Goal: Task Accomplishment & Management: Use online tool/utility

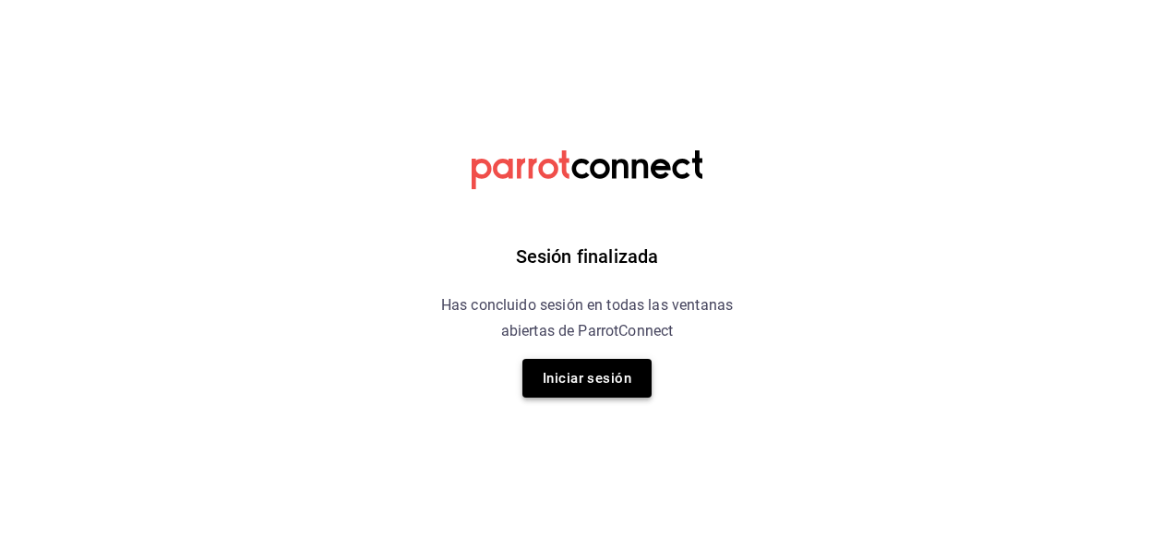
click at [603, 365] on button "Iniciar sesión" at bounding box center [586, 378] width 129 height 39
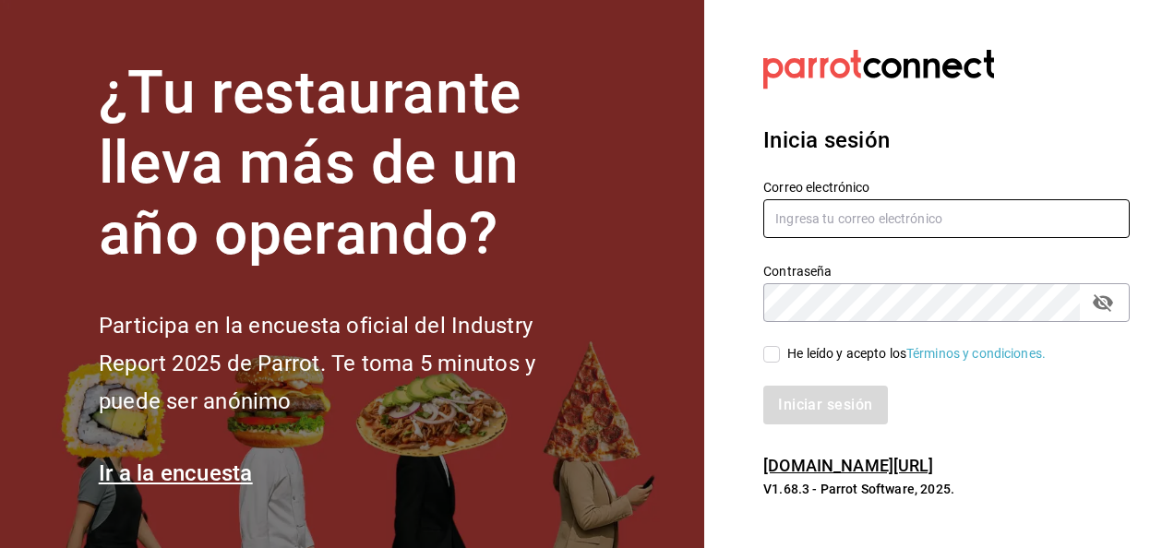
click at [834, 208] on input "text" at bounding box center [946, 218] width 366 height 39
type input "[EMAIL_ADDRESS][DOMAIN_NAME]"
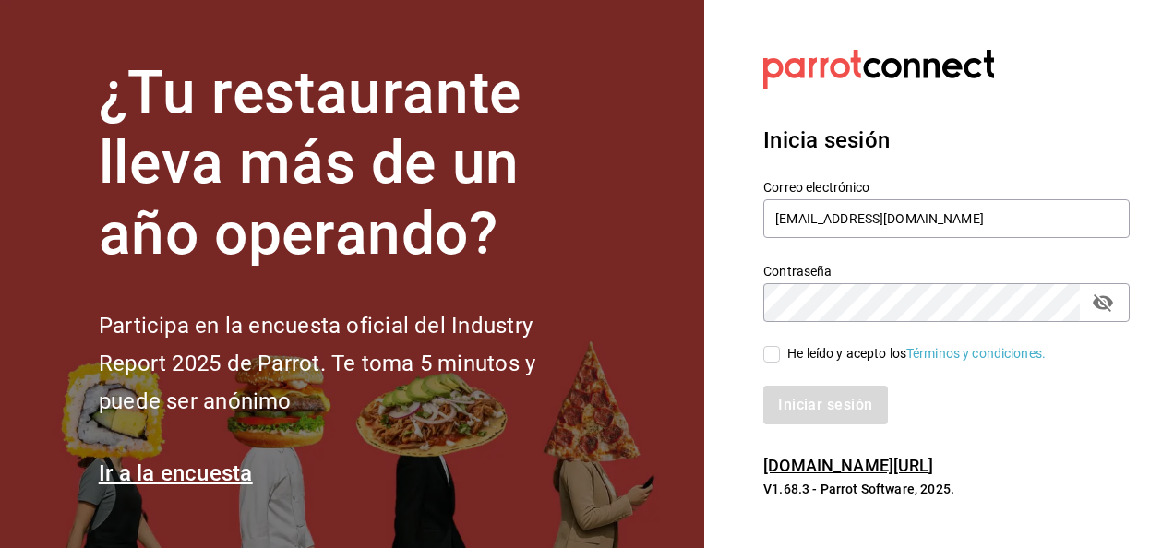
click at [770, 356] on input "He leído y acepto los Términos y condiciones." at bounding box center [771, 354] width 17 height 17
checkbox input "true"
click at [805, 406] on button "Iniciar sesión" at bounding box center [826, 405] width 126 height 39
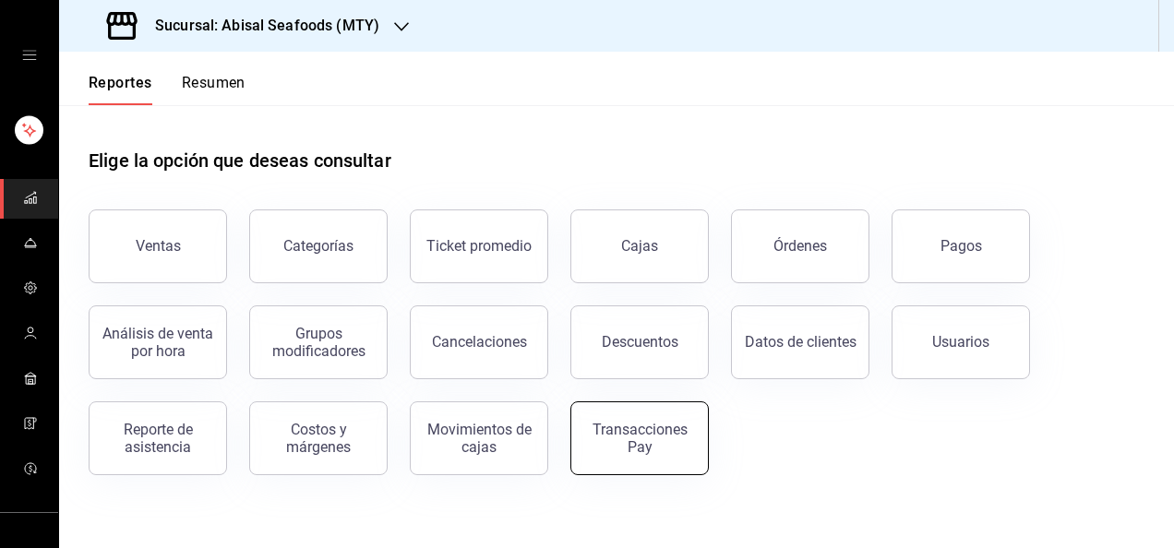
click at [638, 457] on button "Transacciones Pay" at bounding box center [639, 438] width 138 height 74
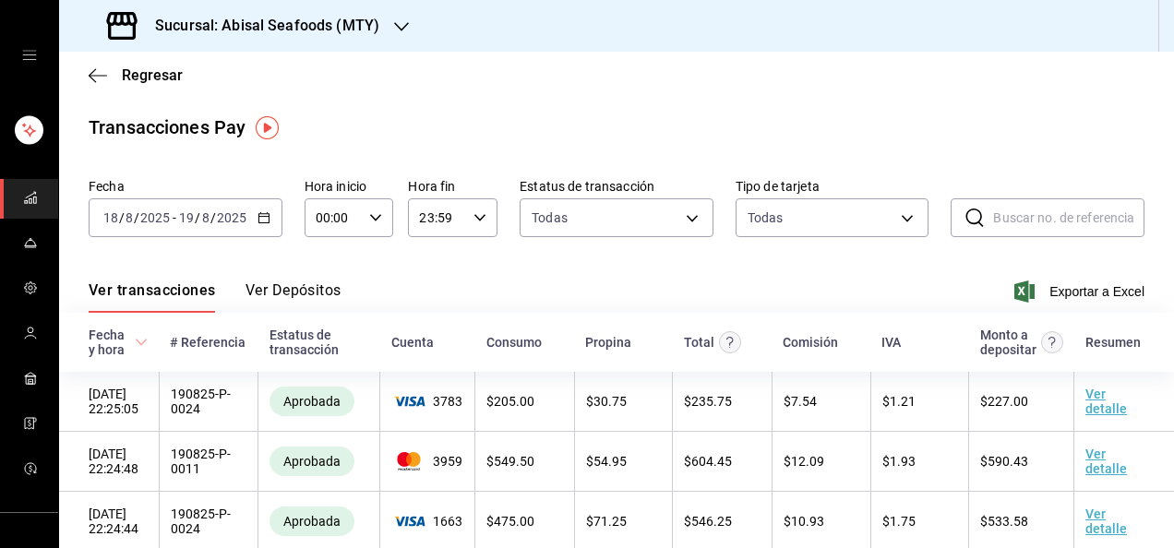
click at [262, 210] on div "[DATE] [DATE] - [DATE] [DATE]" at bounding box center [186, 217] width 194 height 39
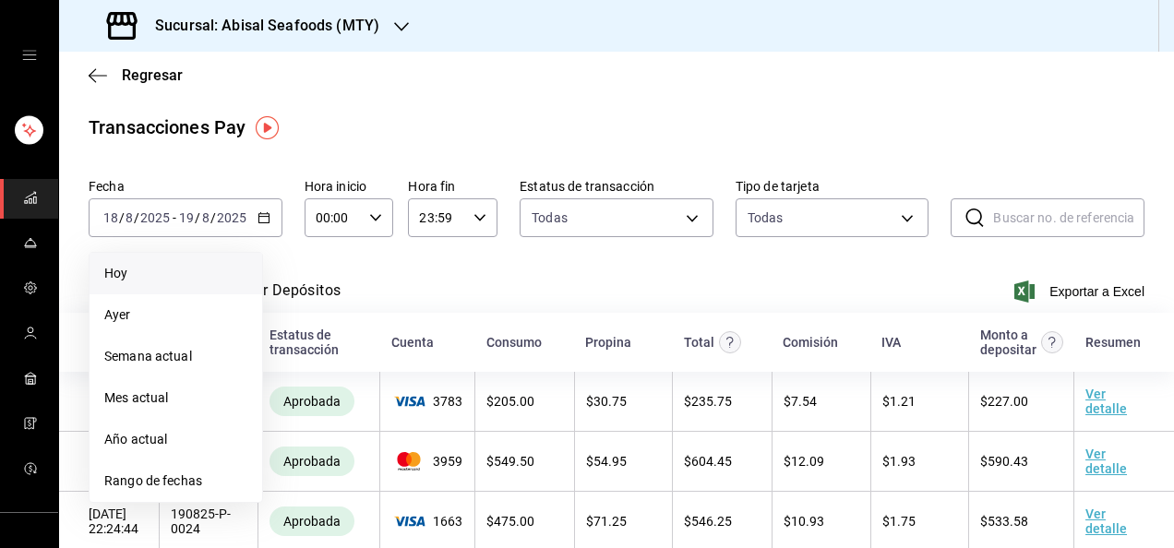
click at [168, 284] on li "Hoy" at bounding box center [176, 274] width 173 height 42
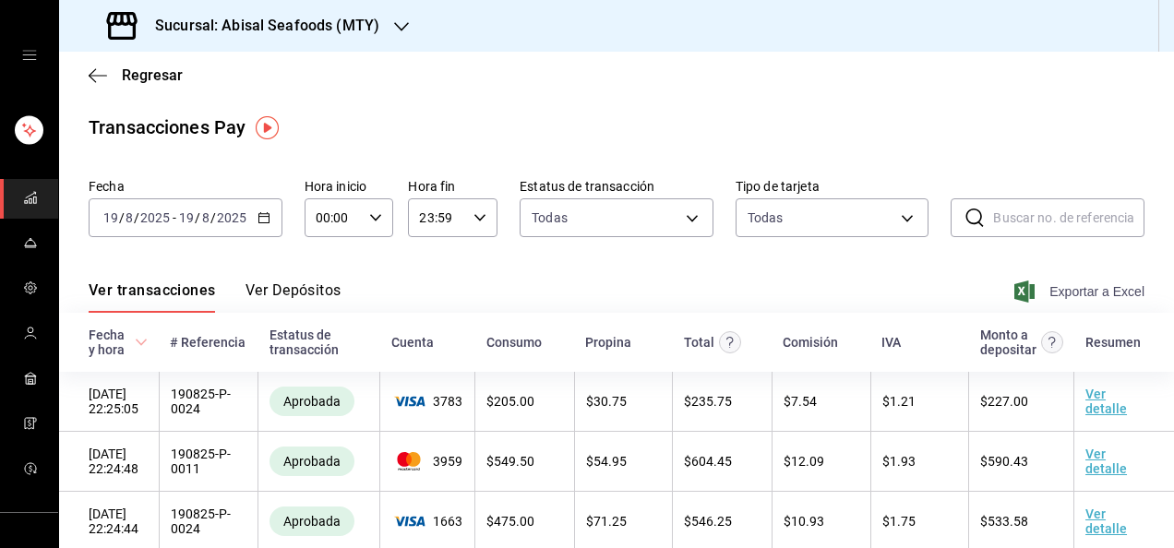
click at [1059, 284] on span "Exportar a Excel" at bounding box center [1081, 292] width 126 height 22
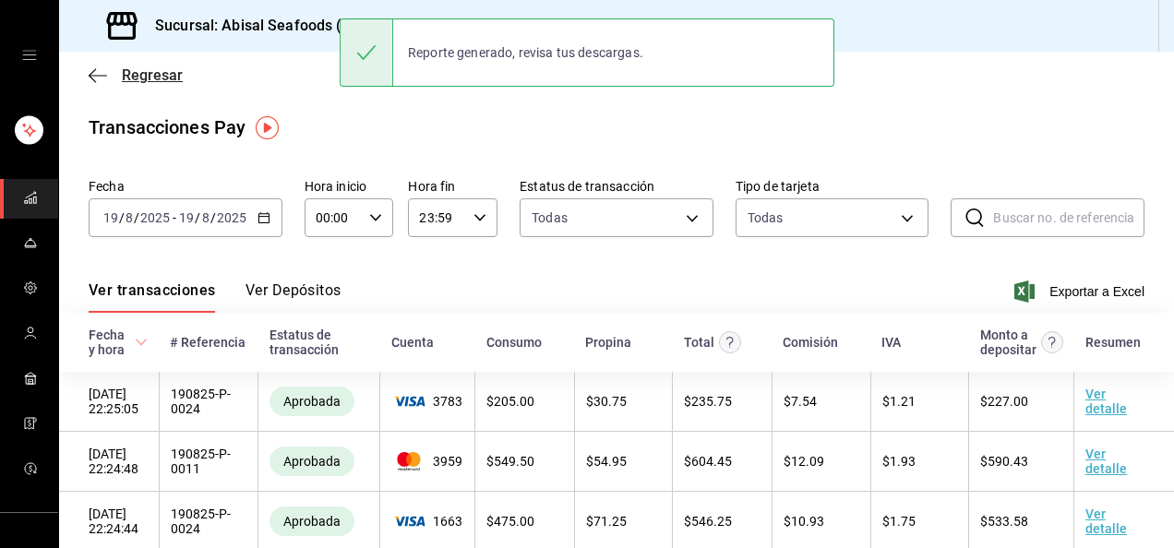
click at [165, 81] on span "Regresar" at bounding box center [152, 75] width 61 height 18
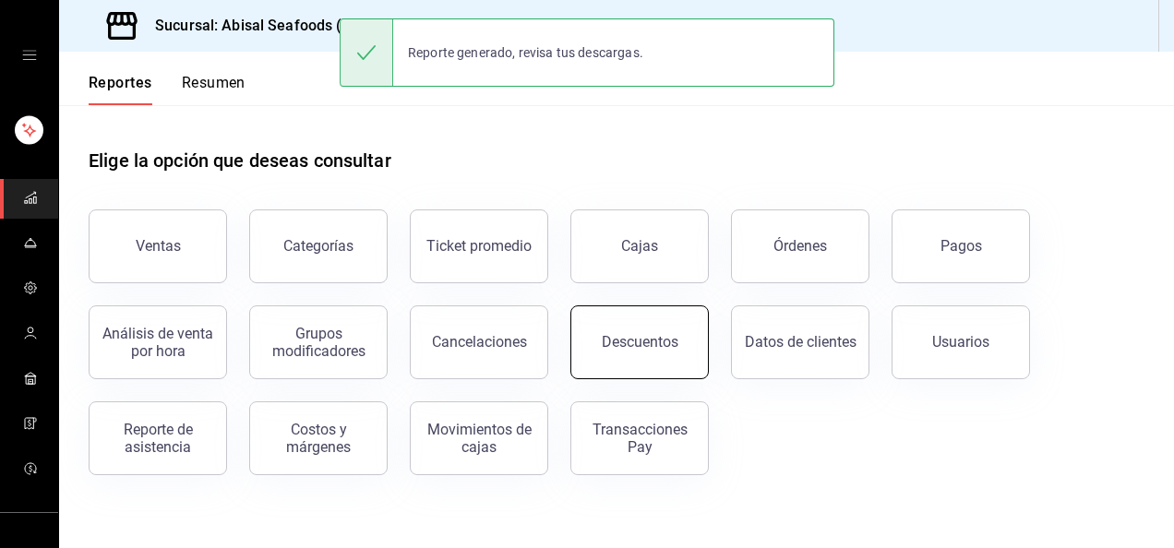
click at [602, 354] on button "Descuentos" at bounding box center [639, 342] width 138 height 74
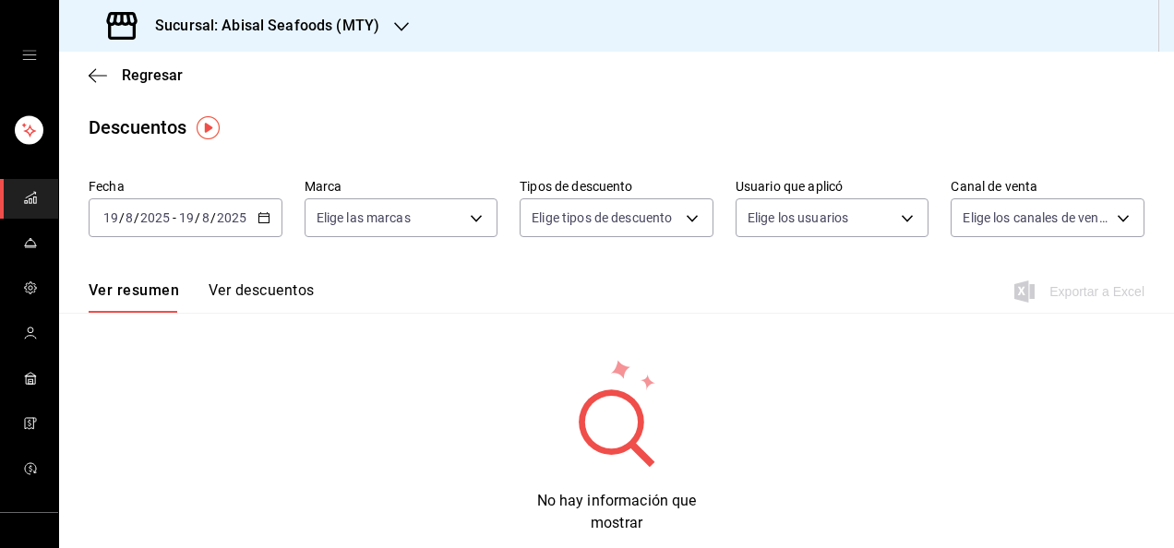
click at [264, 294] on button "Ver descuentos" at bounding box center [261, 296] width 105 height 31
click at [146, 63] on div "Regresar" at bounding box center [616, 75] width 1115 height 47
click at [141, 81] on span "Regresar" at bounding box center [152, 75] width 61 height 18
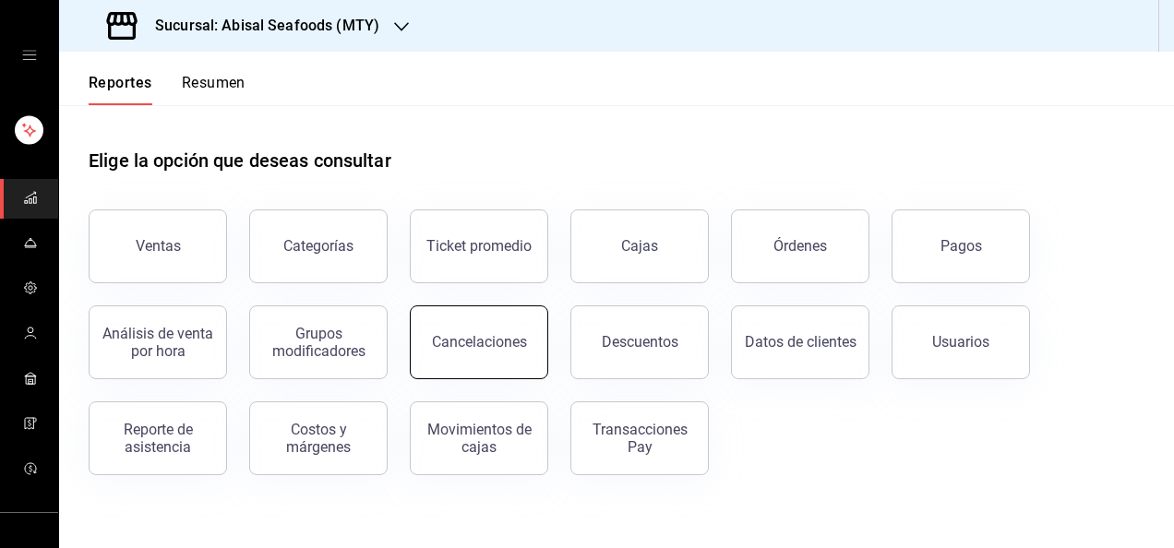
click at [491, 327] on button "Cancelaciones" at bounding box center [479, 342] width 138 height 74
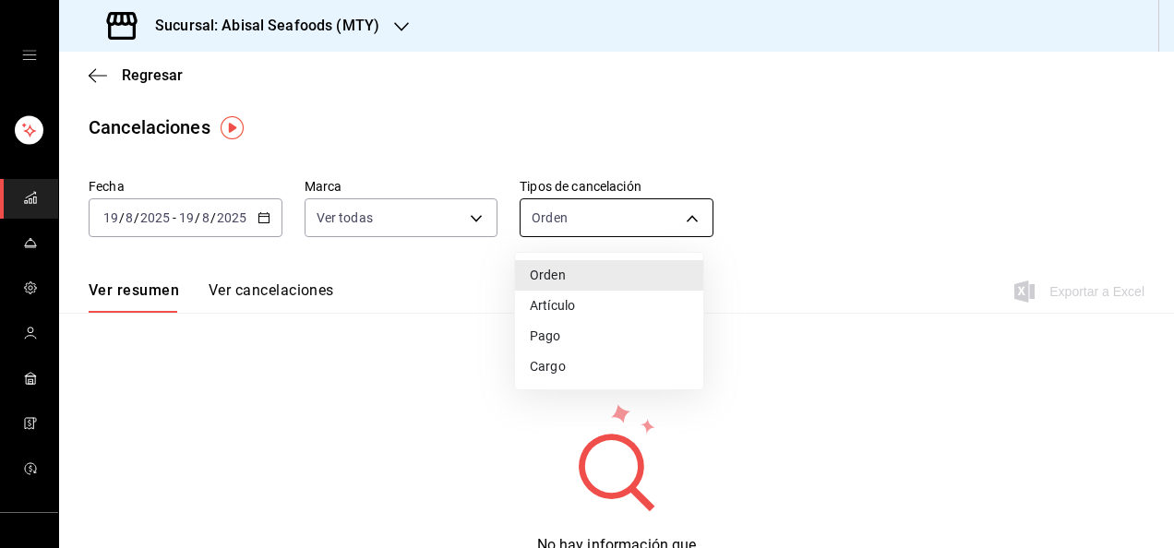
click at [545, 233] on body "Sucursal: Abisal Seafoods (MTY) Regresar Cancelaciones Fecha [DATE] [DATE] - [D…" at bounding box center [587, 274] width 1174 height 548
click at [552, 317] on li "Artículo" at bounding box center [609, 306] width 188 height 30
type input "ORDER_ITEM"
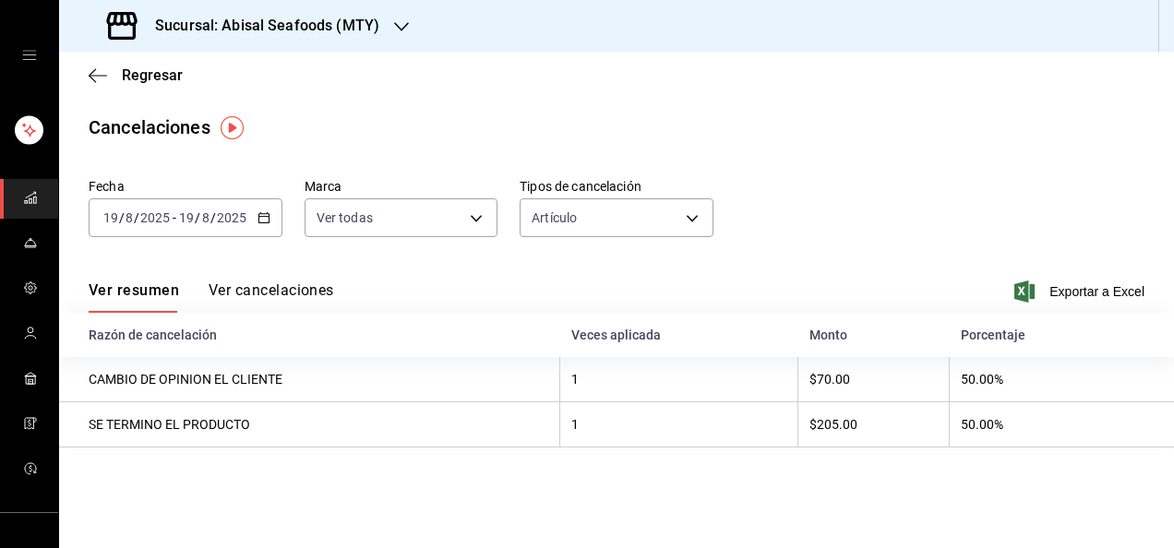
click at [269, 293] on button "Ver cancelaciones" at bounding box center [272, 296] width 126 height 31
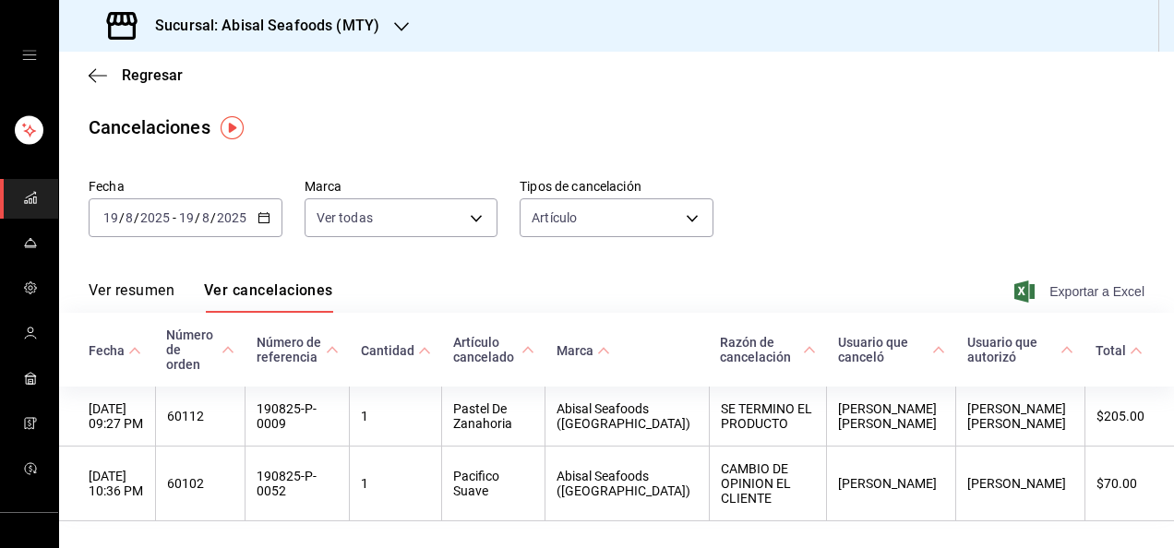
click at [1014, 293] on icon "button" at bounding box center [1024, 292] width 20 height 22
